Goal: Transaction & Acquisition: Download file/media

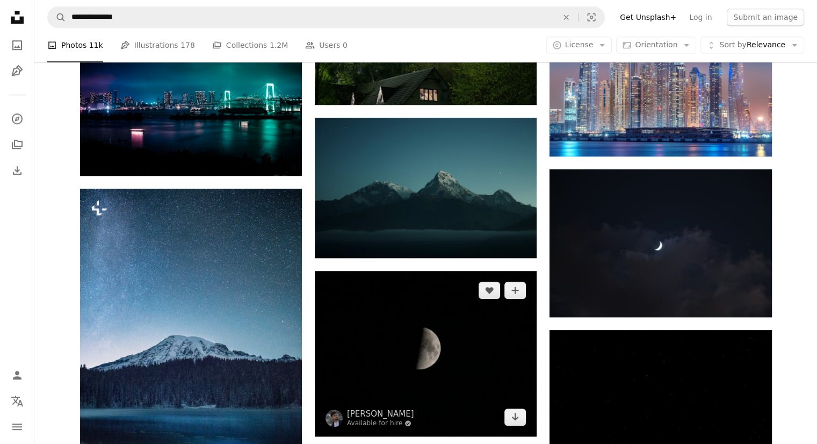
scroll to position [1053, 0]
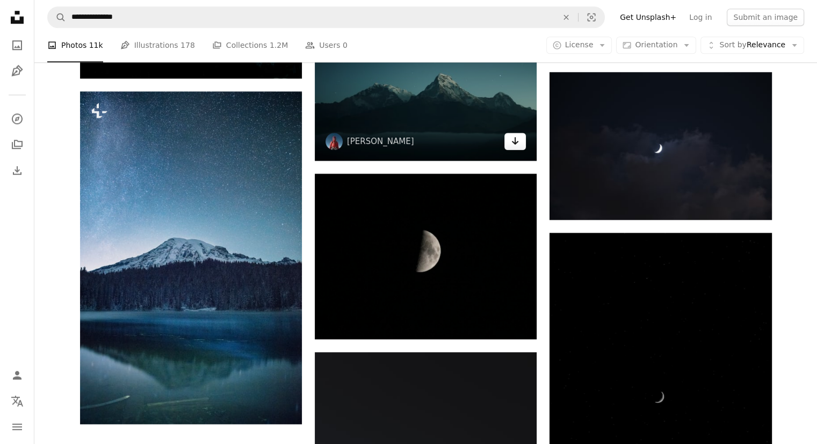
click at [512, 142] on icon "Arrow pointing down" at bounding box center [515, 140] width 9 height 13
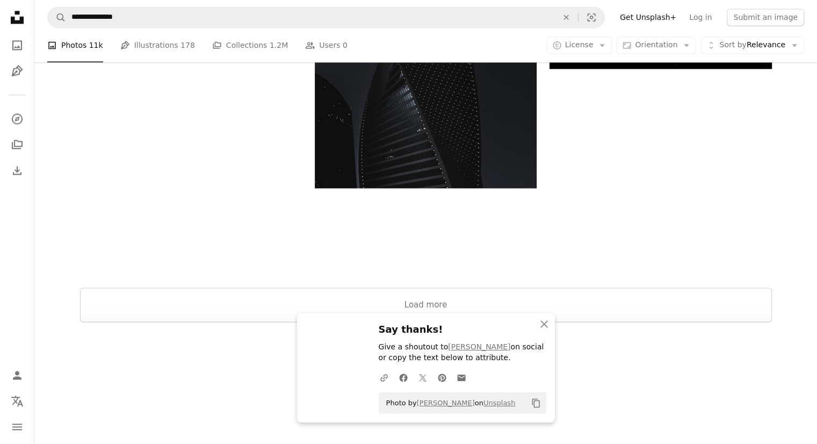
scroll to position [1553, 0]
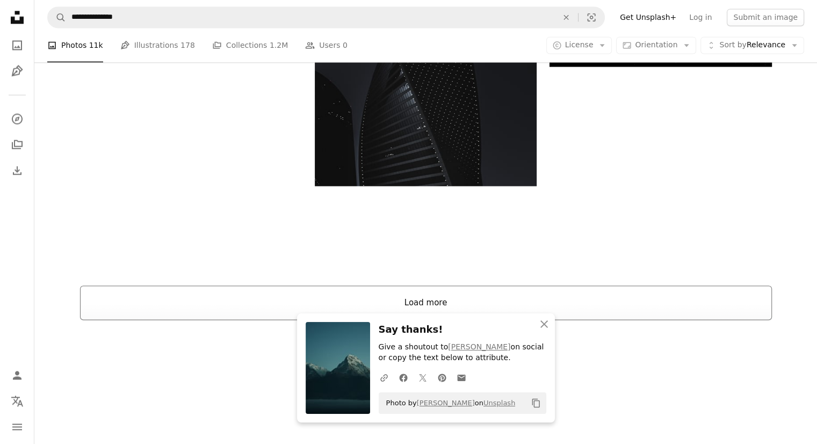
click at [438, 292] on button "Load more" at bounding box center [426, 302] width 692 height 34
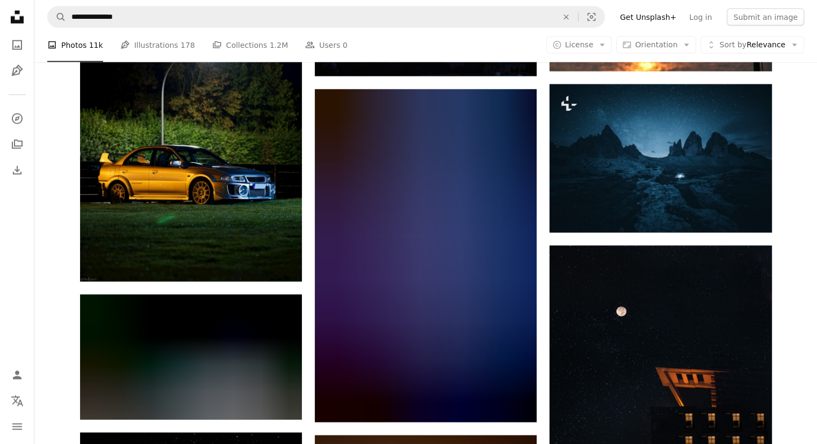
scroll to position [2391, 0]
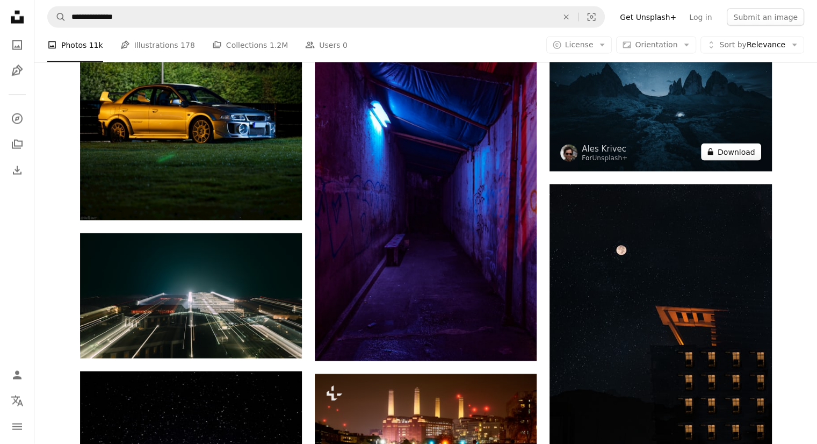
click at [731, 155] on button "A lock Download" at bounding box center [731, 151] width 60 height 17
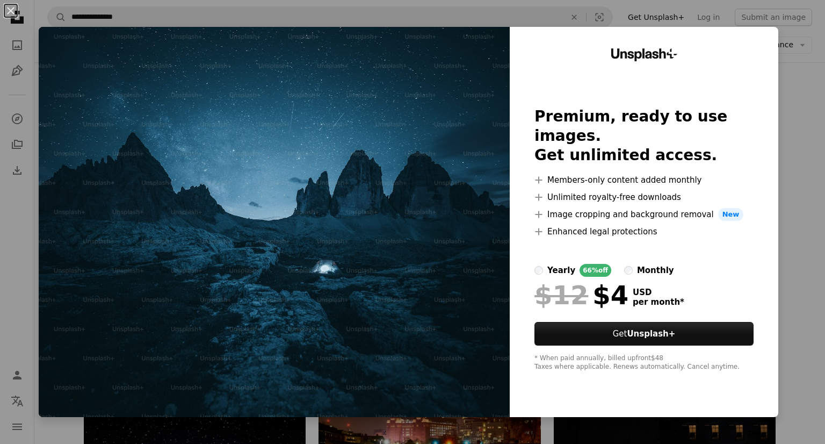
click at [406, 146] on img at bounding box center [274, 222] width 471 height 390
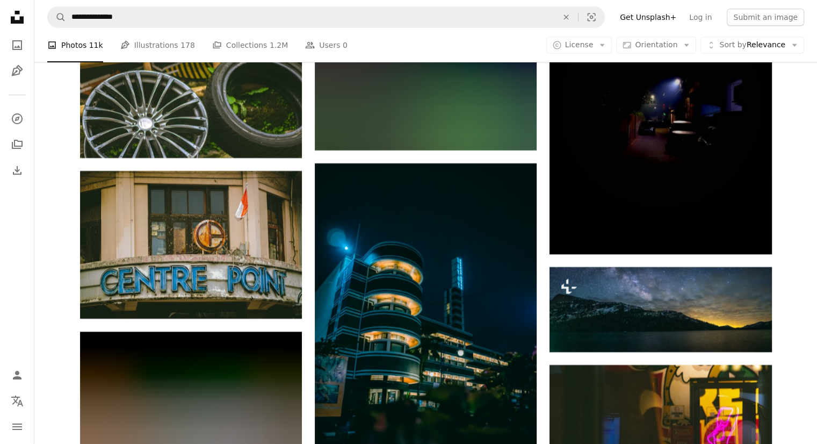
scroll to position [3874, 0]
